Goal: Information Seeking & Learning: Learn about a topic

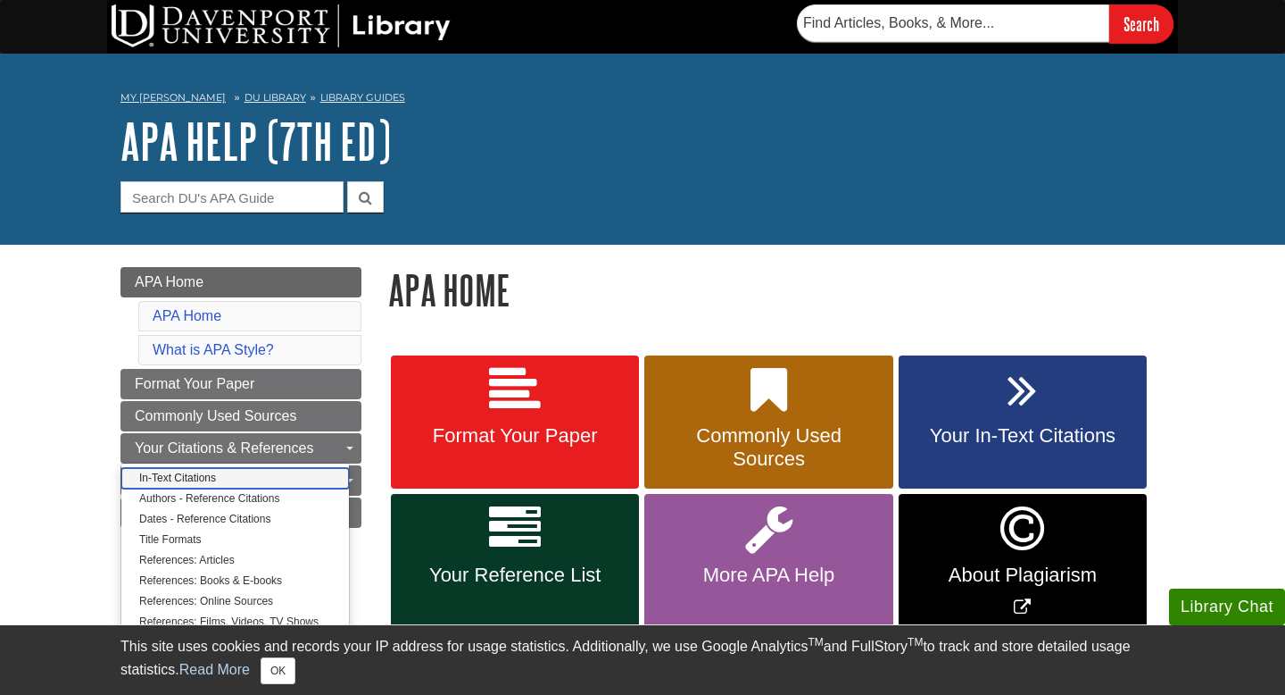
click at [174, 475] on link "In-Text Citations" at bounding box center [235, 478] width 228 height 21
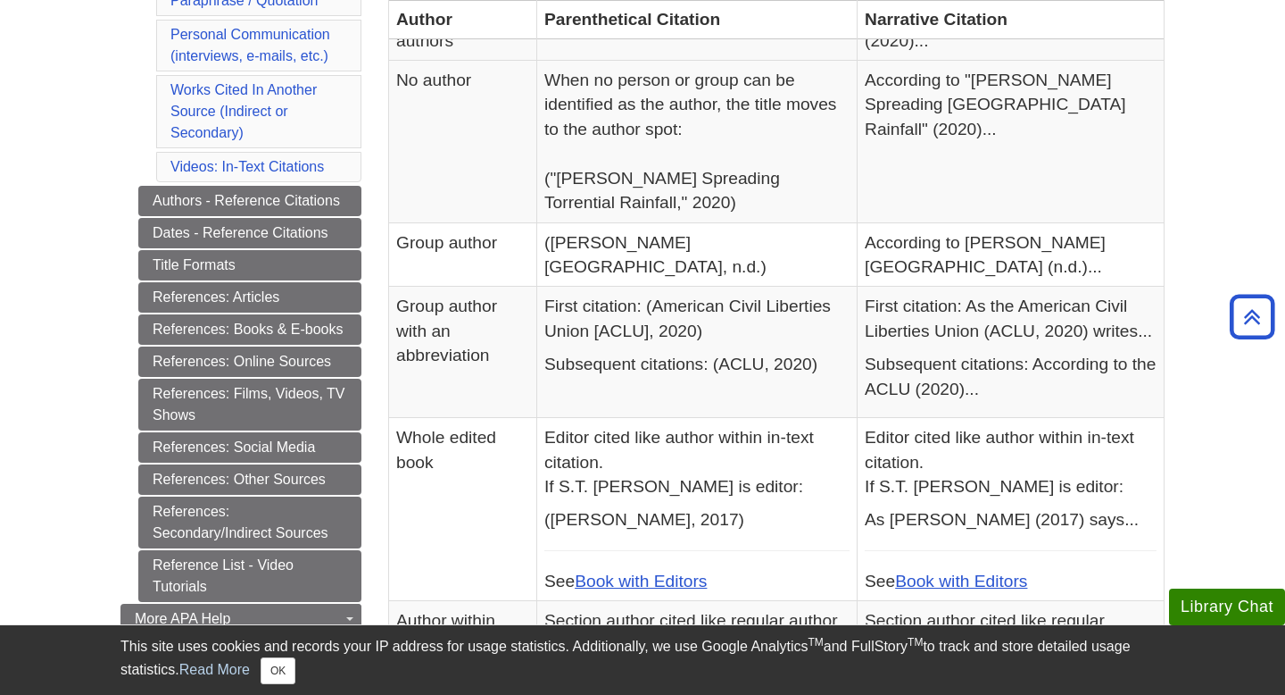
scroll to position [632, 0]
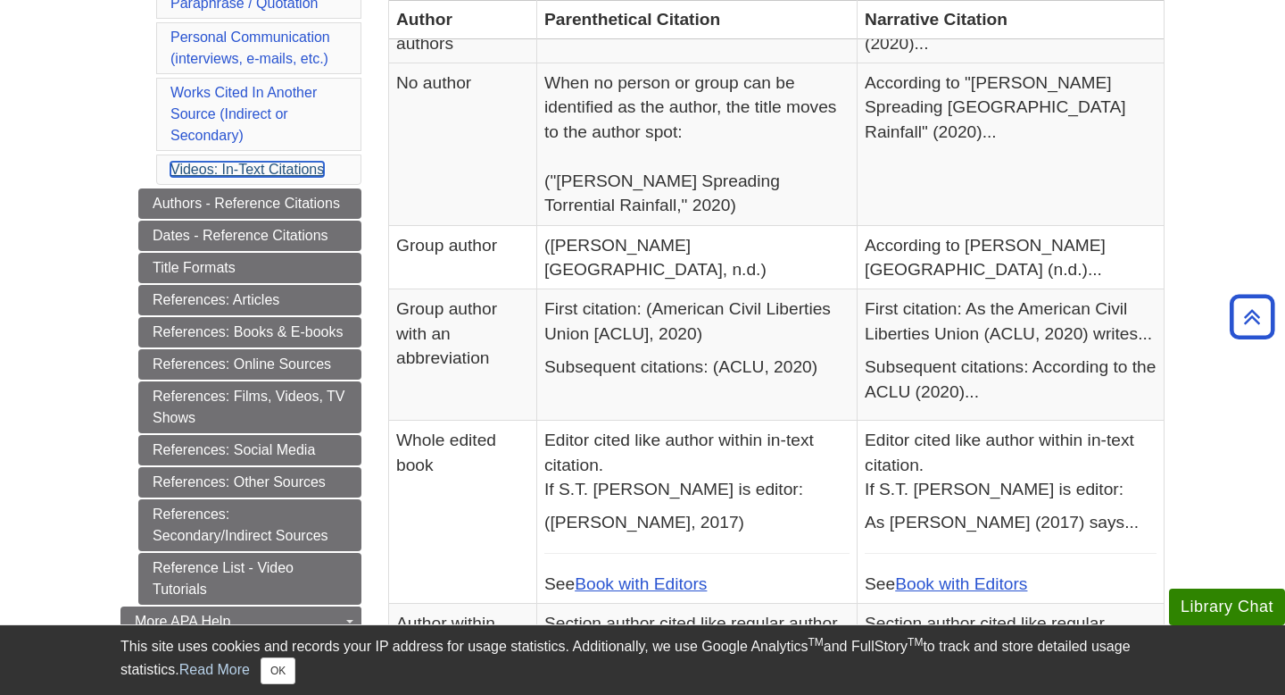
click at [251, 171] on link "Videos: In-Text Citations" at bounding box center [248, 169] width 154 height 15
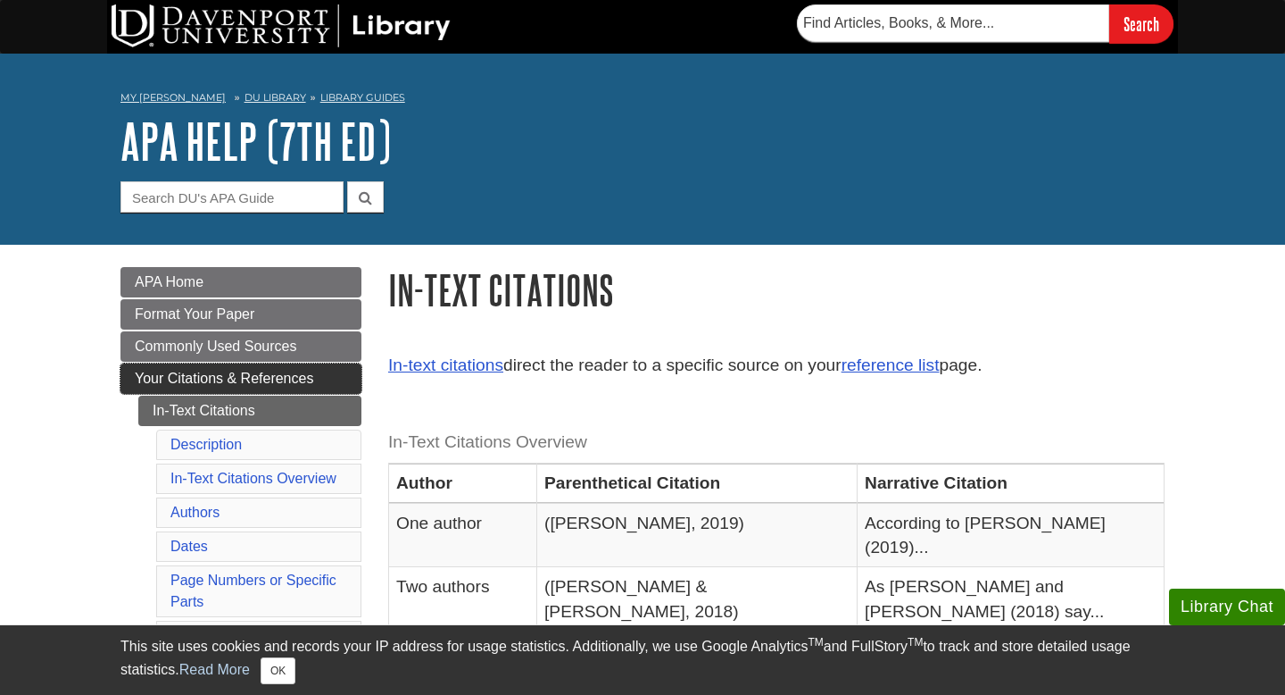
click at [207, 375] on span "Your Citations & References" at bounding box center [224, 377] width 179 height 15
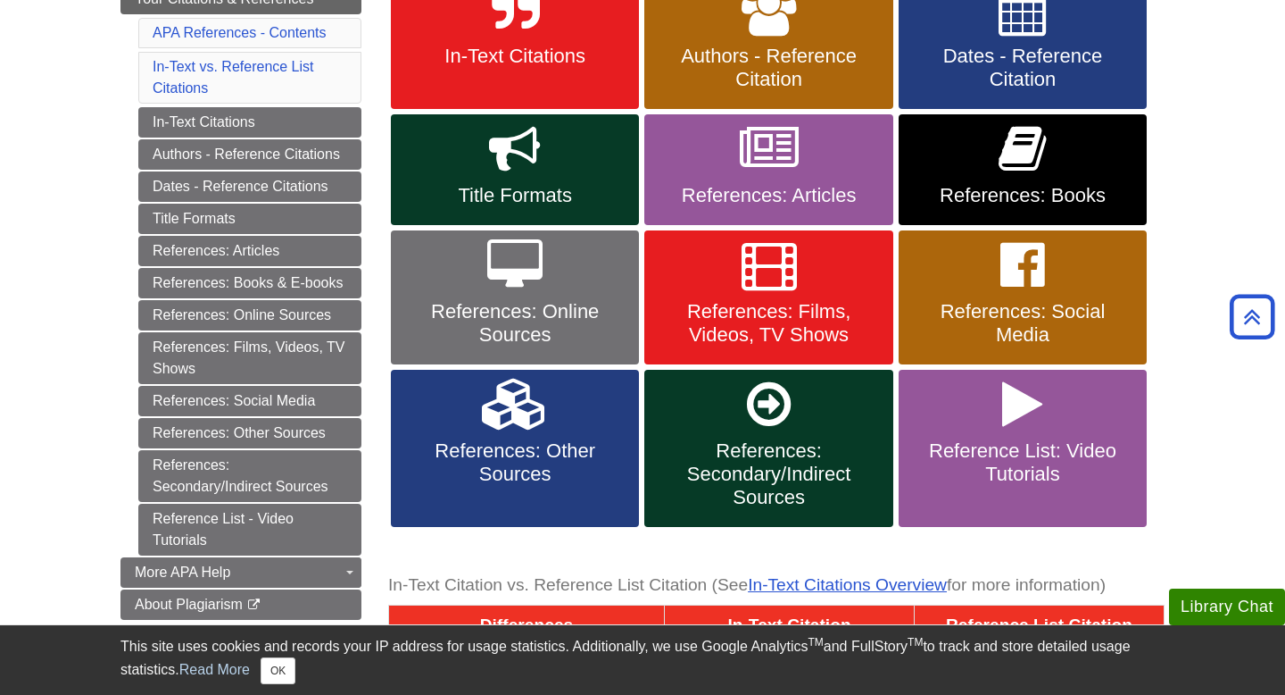
scroll to position [380, 0]
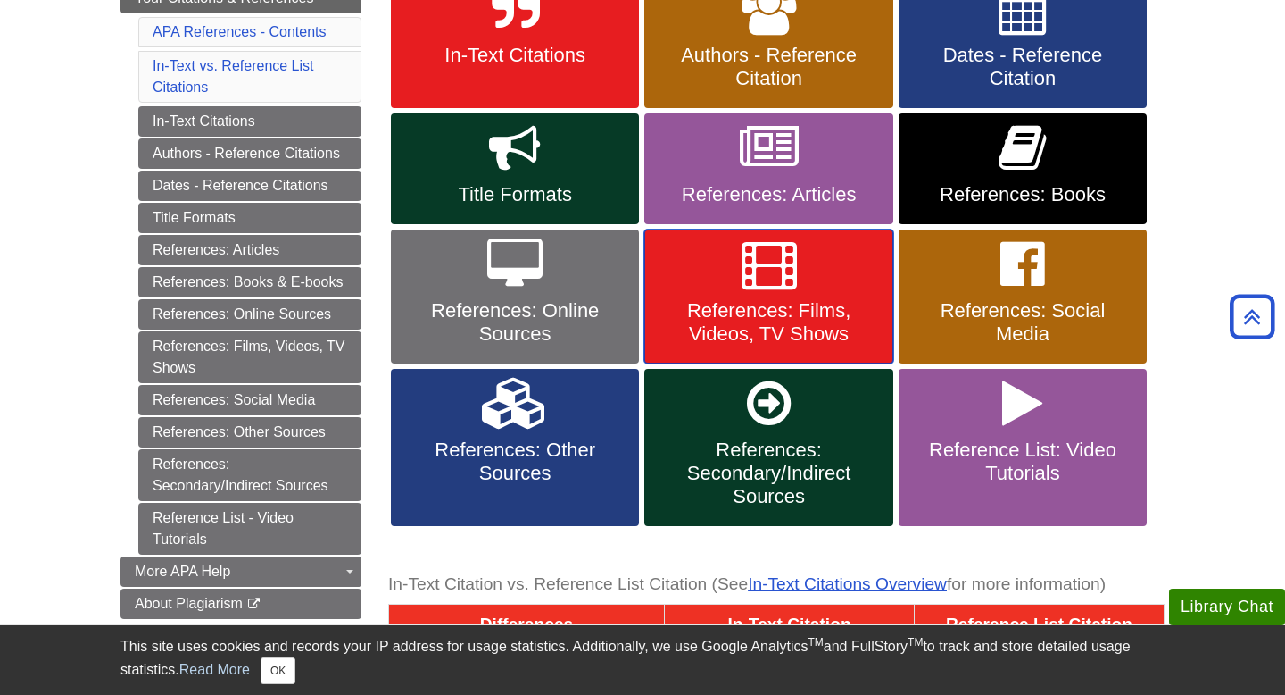
click at [758, 303] on span "References: Films, Videos, TV Shows" at bounding box center [768, 322] width 221 height 46
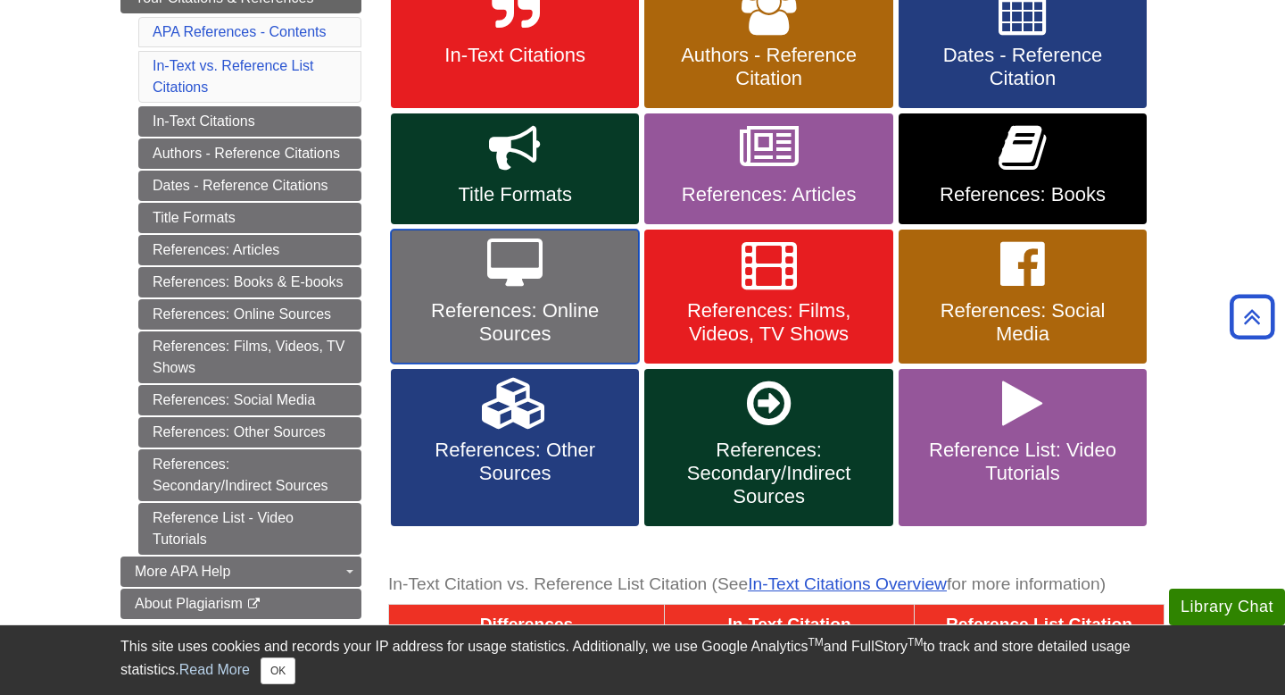
click at [531, 299] on span "References: Online Sources" at bounding box center [514, 322] width 221 height 46
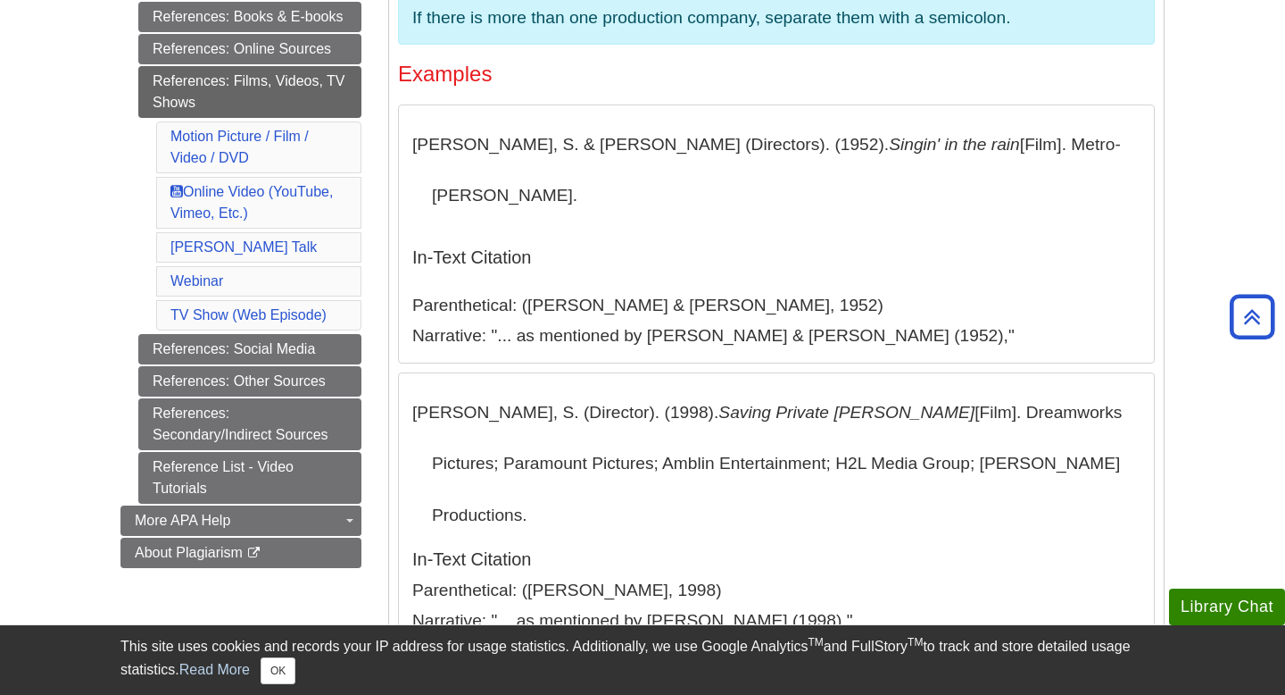
scroll to position [555, 0]
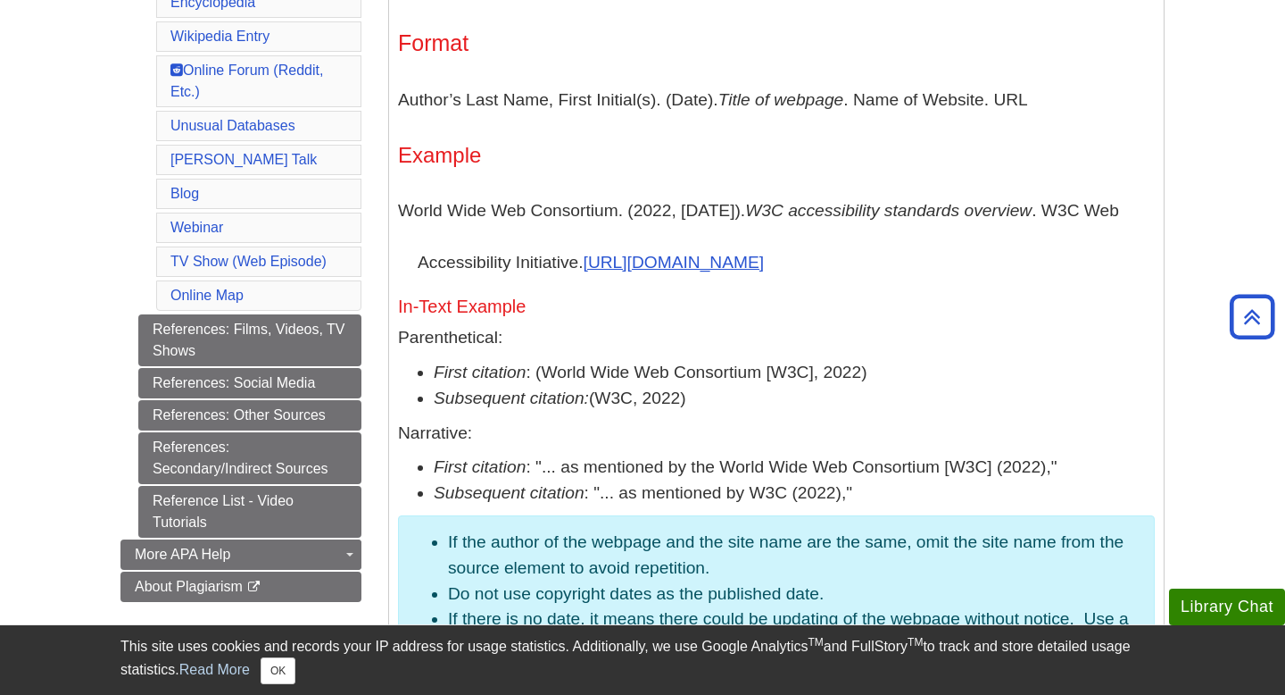
scroll to position [1036, 0]
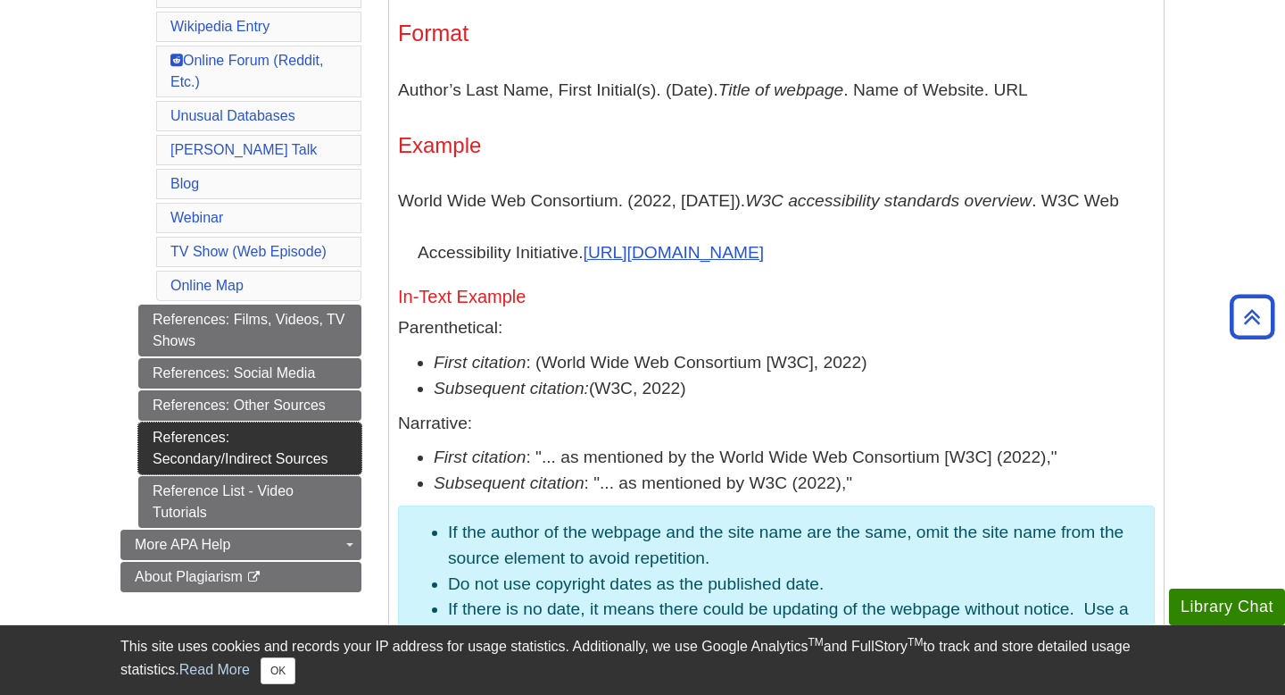
click at [228, 449] on link "References: Secondary/Indirect Sources" at bounding box center [249, 448] width 223 height 52
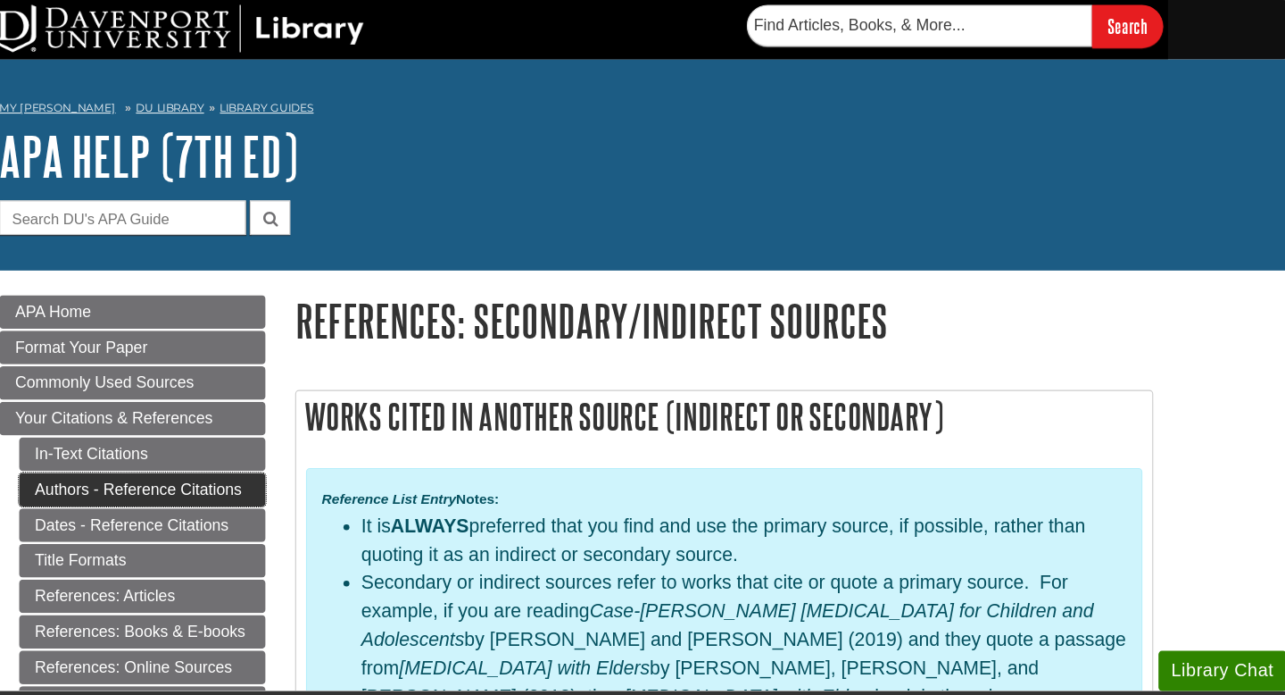
click at [202, 444] on link "Authors - Reference Citations" at bounding box center [249, 443] width 223 height 30
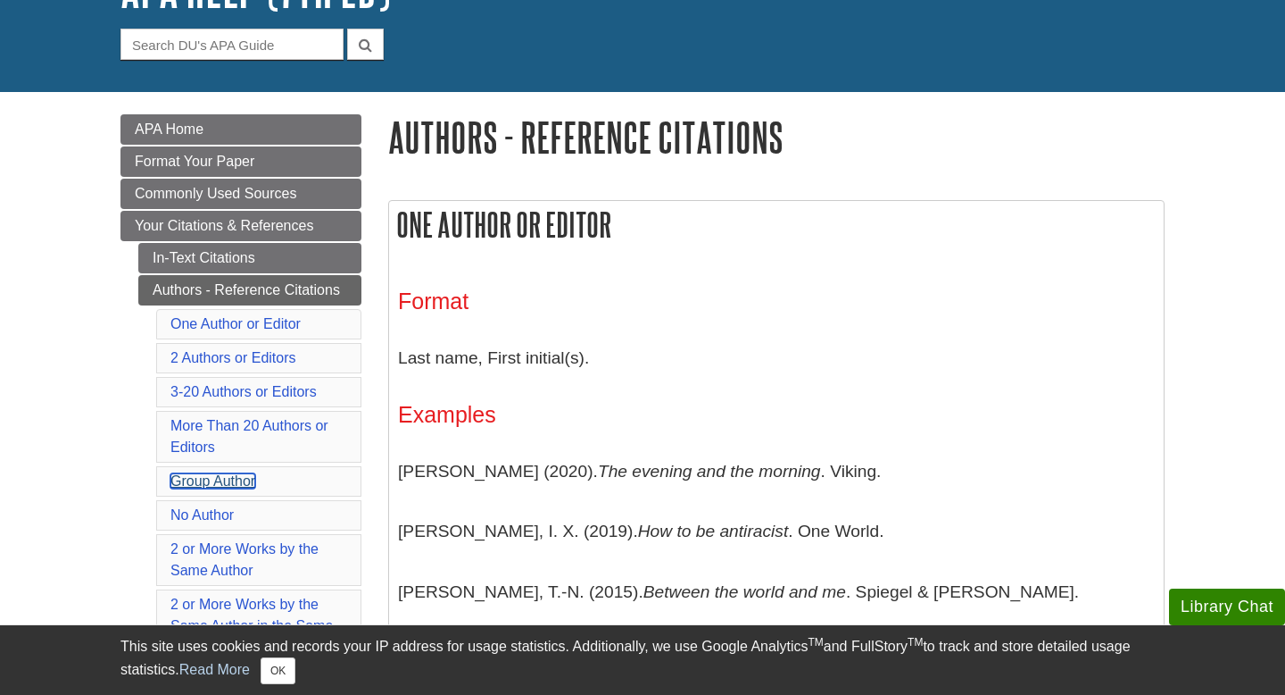
click at [198, 478] on link "Group Author" at bounding box center [213, 480] width 85 height 15
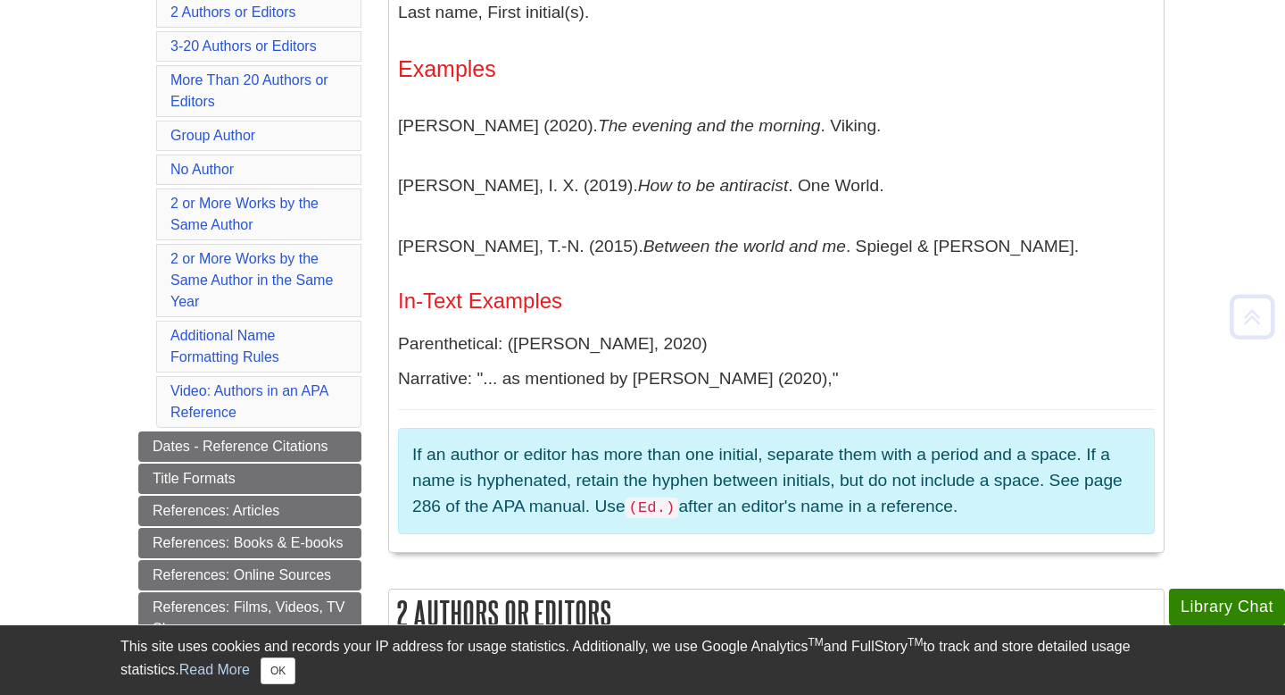
scroll to position [499, 0]
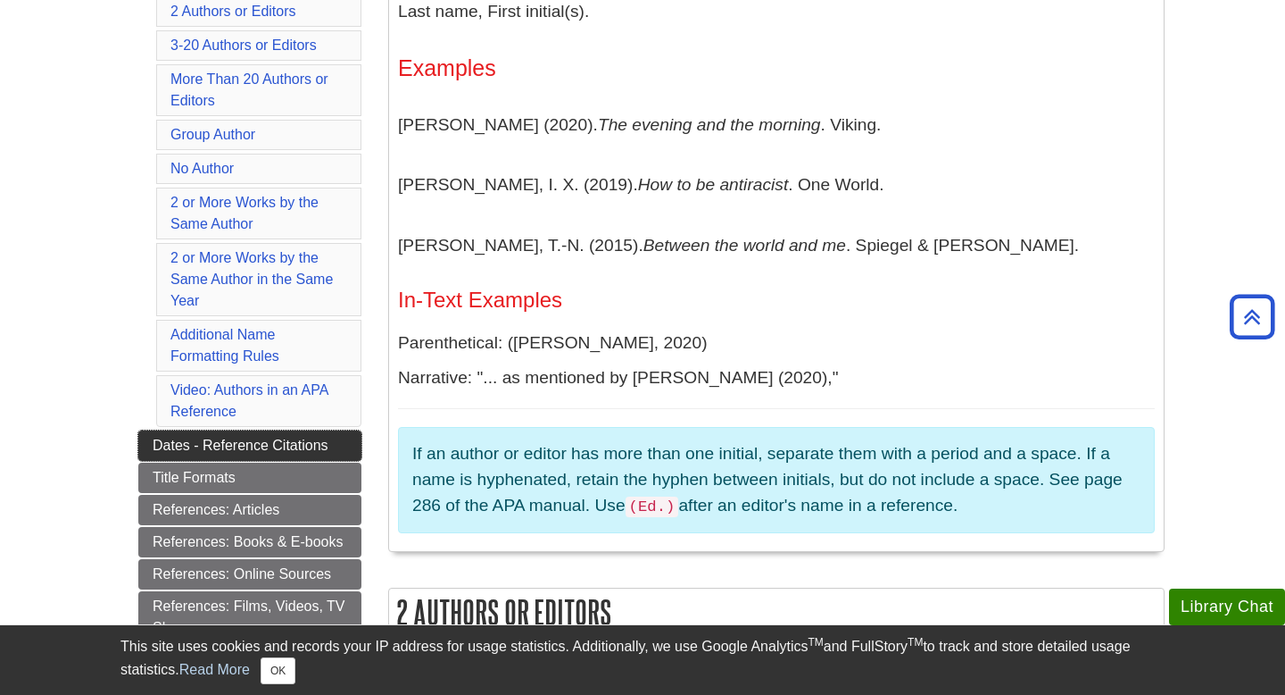
click at [196, 455] on link "Dates - Reference Citations" at bounding box center [249, 445] width 223 height 30
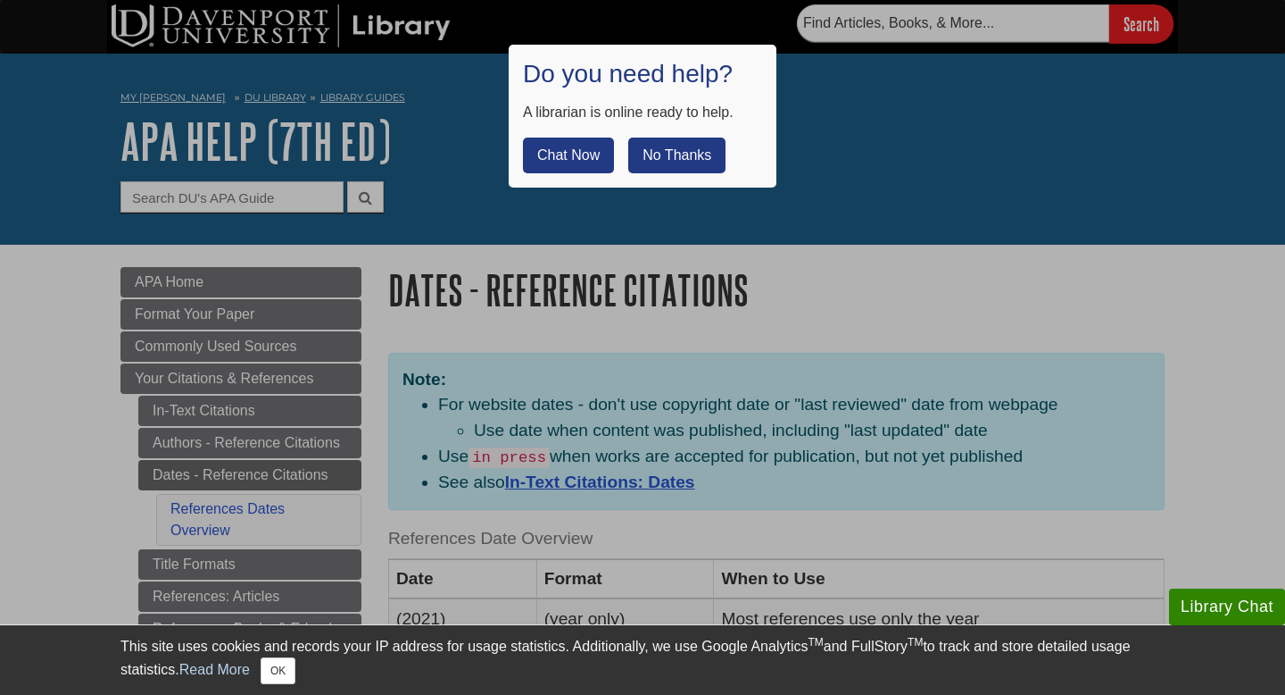
click at [653, 165] on button "No Thanks" at bounding box center [676, 155] width 97 height 36
